Goal: Task Accomplishment & Management: Use online tool/utility

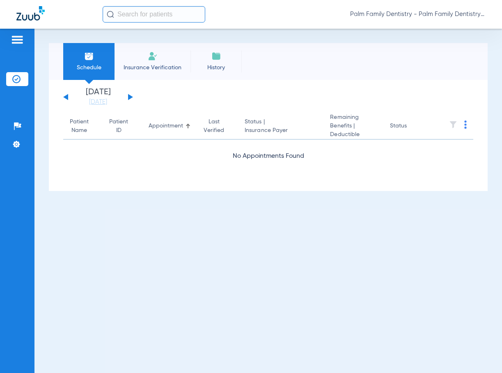
click at [163, 68] on span "Insurance Verification" at bounding box center [153, 68] width 64 height 8
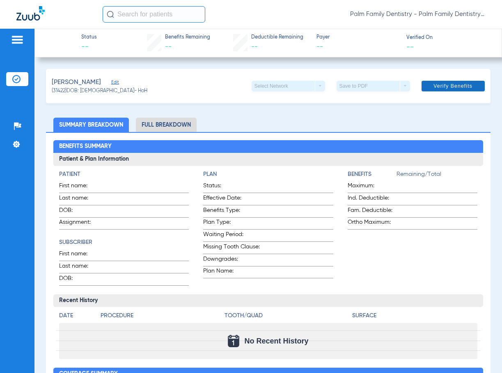
click at [436, 86] on span "Verify Benefits" at bounding box center [452, 86] width 39 height 7
